Goal: Information Seeking & Learning: Learn about a topic

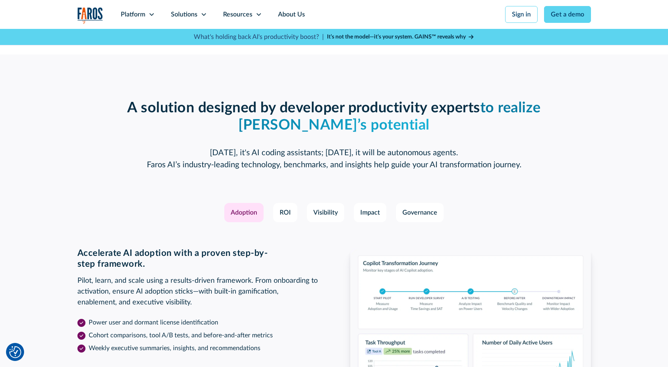
click at [240, 212] on div "Adoption" at bounding box center [244, 213] width 26 height 10
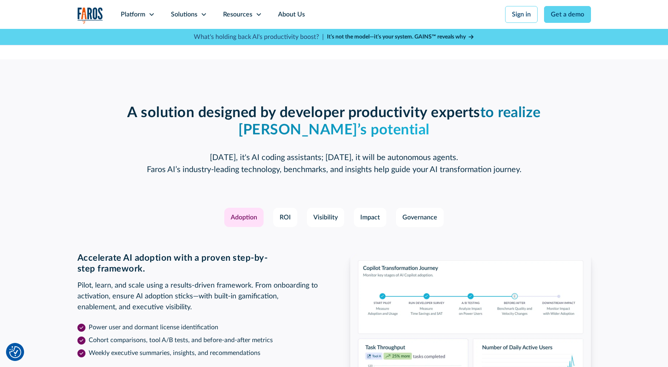
scroll to position [1083, 0]
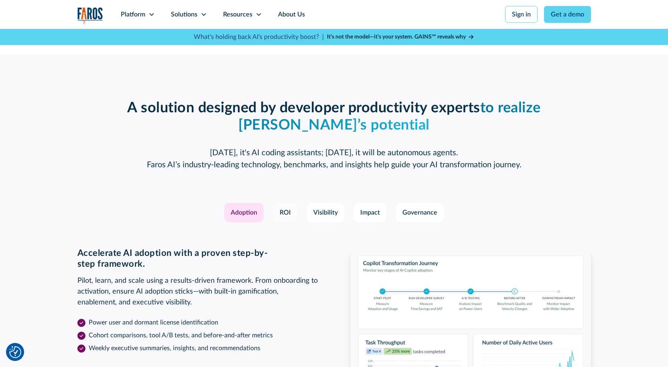
click at [285, 209] on div "ROI" at bounding box center [284, 213] width 11 height 10
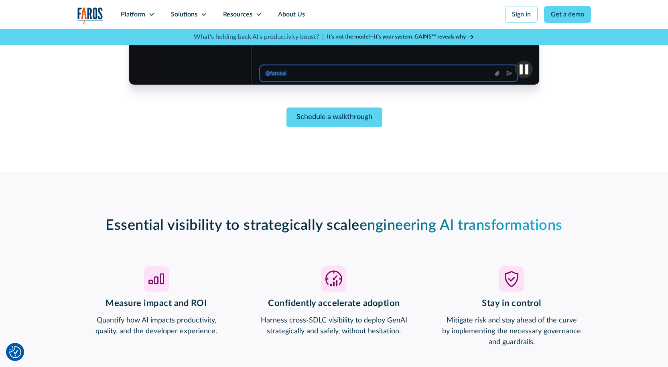
scroll to position [481, 0]
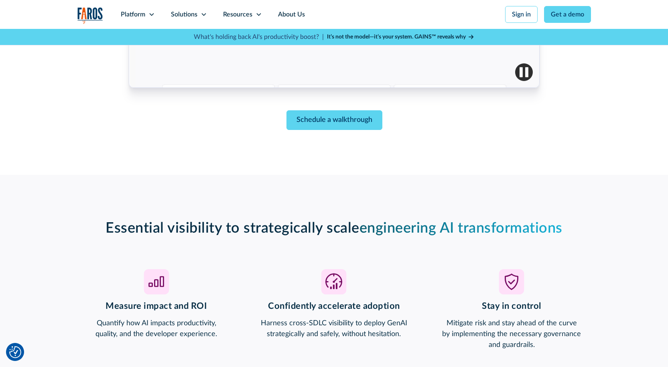
click at [414, 38] on strong "It’s not the model—it’s your system. GAINS™ reveals why" at bounding box center [396, 37] width 139 height 6
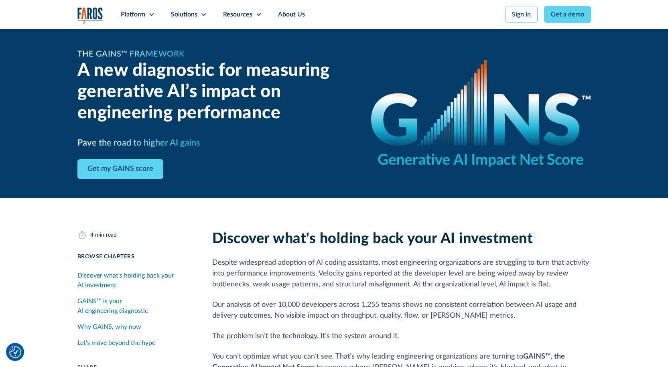
click at [167, 306] on div "GAINS™ is your AI engineering diagnostic" at bounding box center [134, 305] width 115 height 19
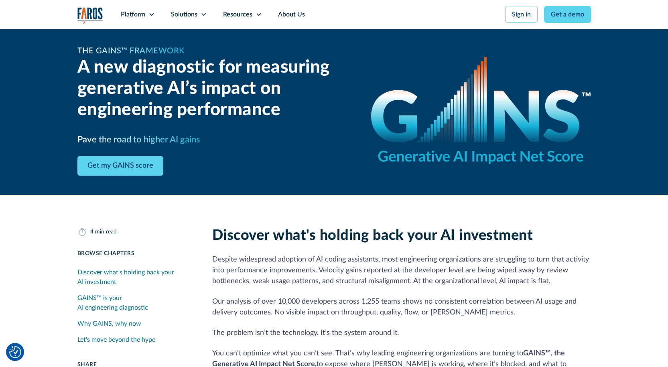
scroll to position [49, 0]
